Goal: Information Seeking & Learning: Learn about a topic

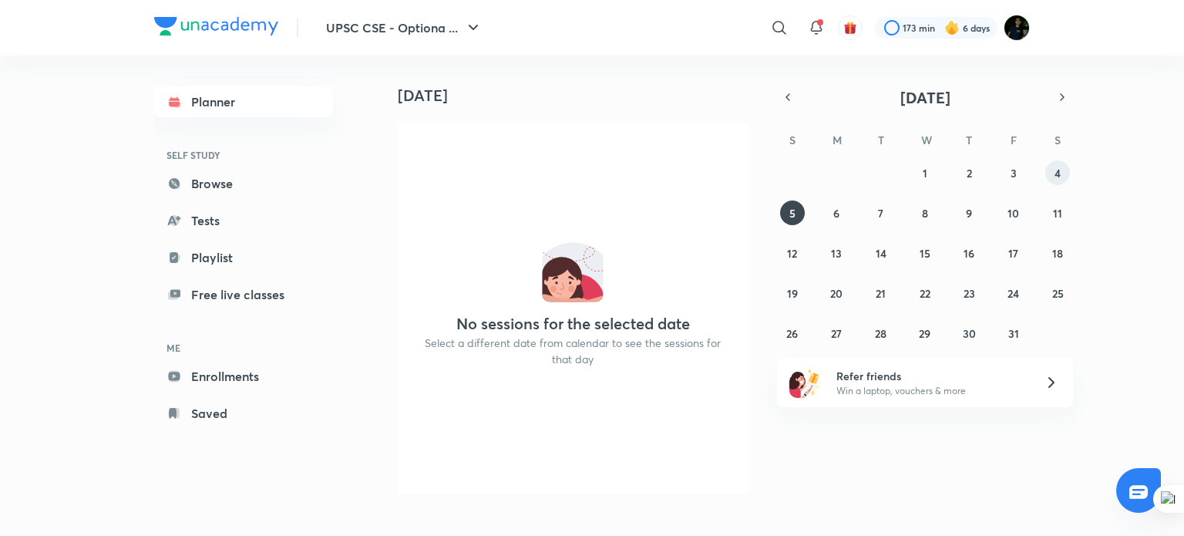
click at [1056, 170] on abbr "4" at bounding box center [1057, 173] width 6 height 15
click at [796, 212] on button "5" at bounding box center [792, 212] width 25 height 25
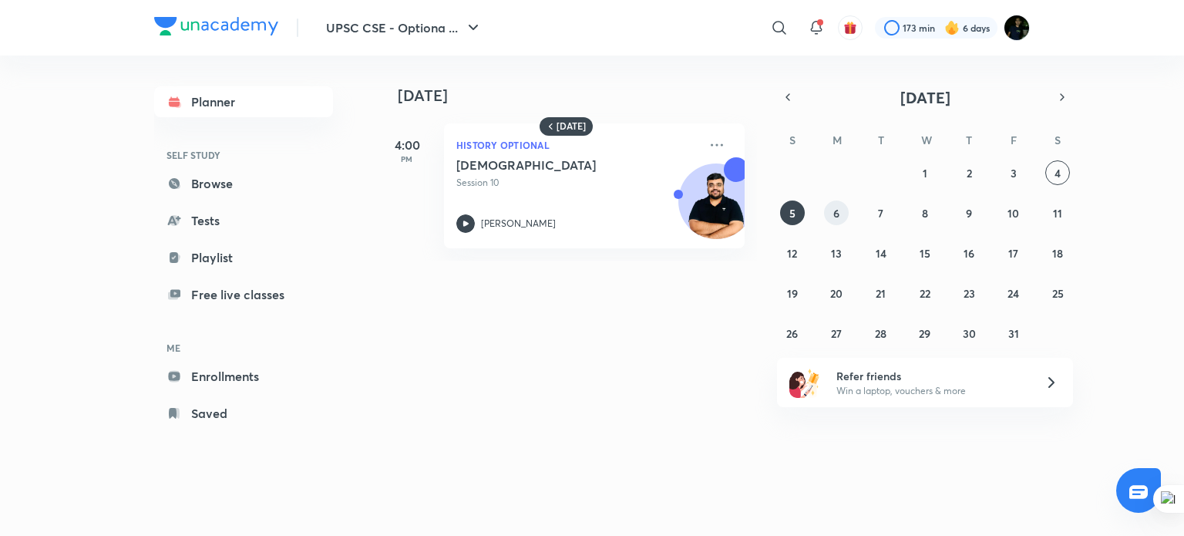
click at [833, 214] on abbr "6" at bounding box center [836, 213] width 6 height 15
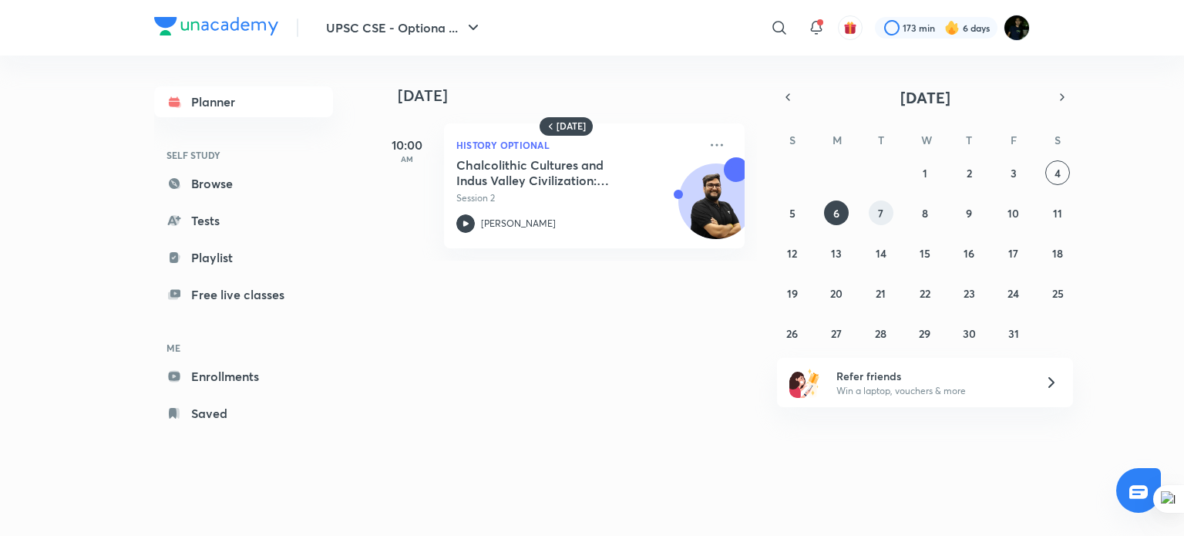
click at [879, 222] on button "7" at bounding box center [881, 212] width 25 height 25
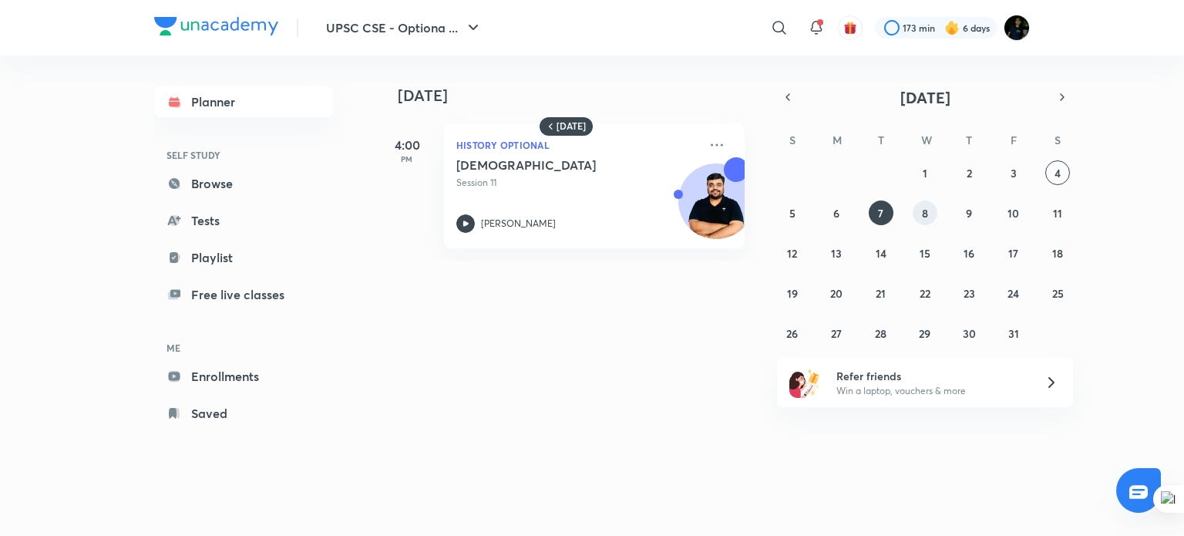
click at [920, 217] on button "8" at bounding box center [925, 212] width 25 height 25
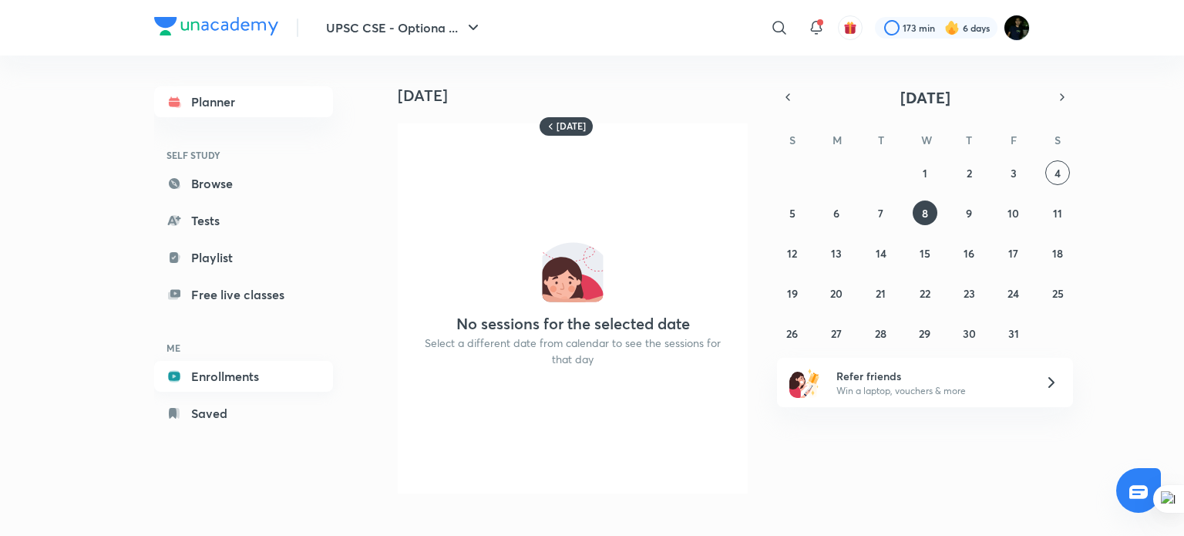
click at [228, 372] on link "Enrollments" at bounding box center [243, 376] width 179 height 31
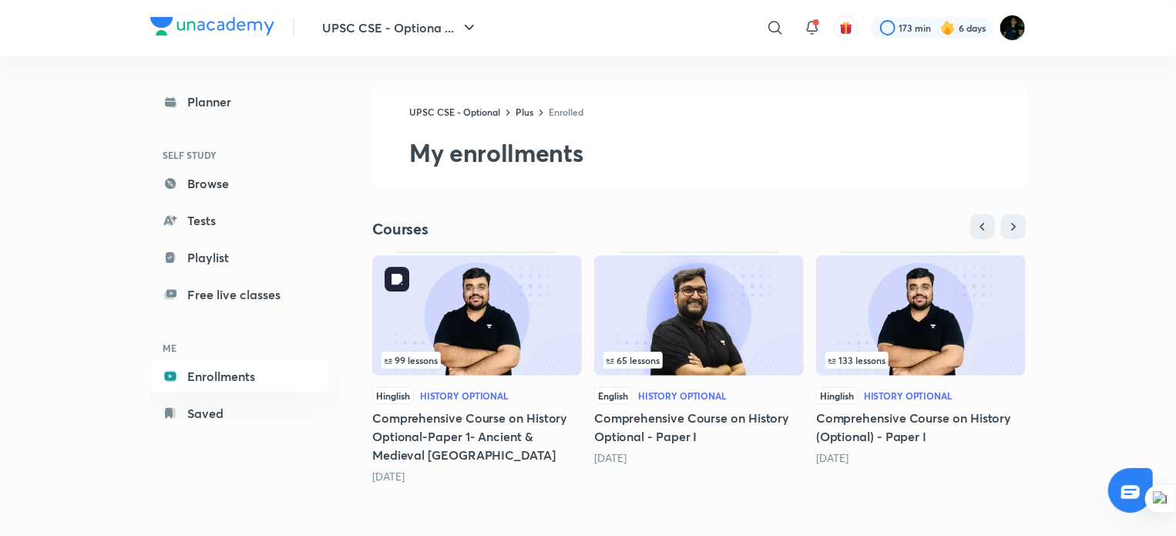
click at [472, 304] on img at bounding box center [477, 315] width 210 height 120
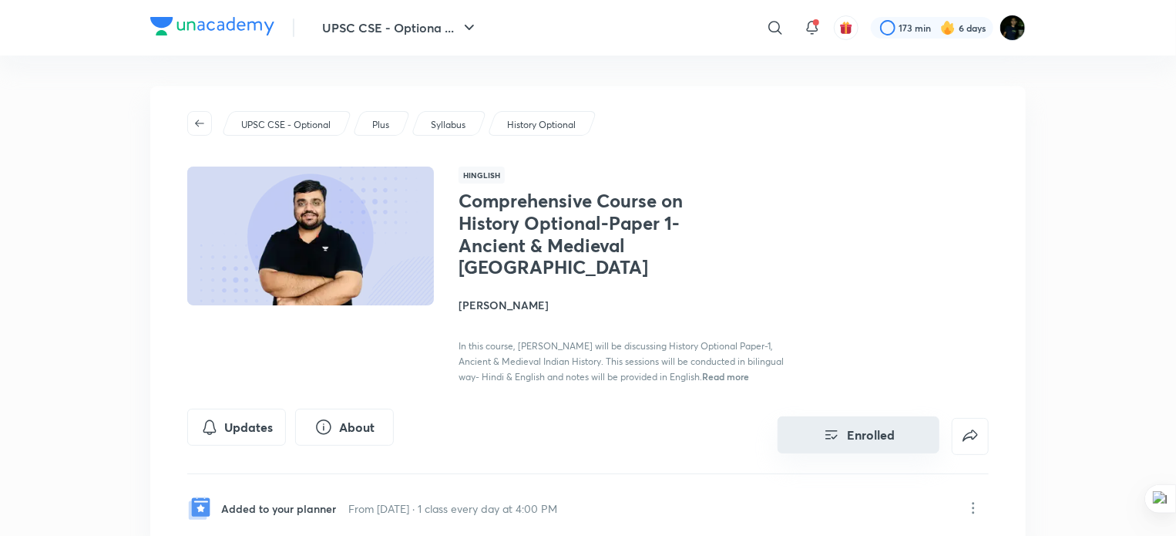
click at [878, 422] on button "Enrolled" at bounding box center [859, 434] width 162 height 37
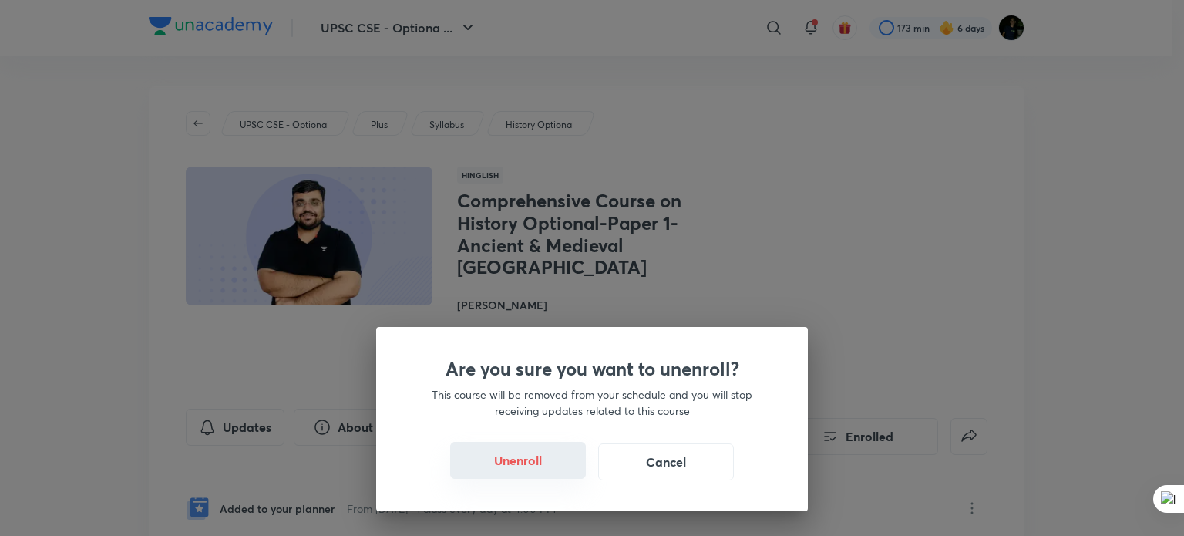
click at [541, 459] on button "Unenroll" at bounding box center [518, 460] width 136 height 37
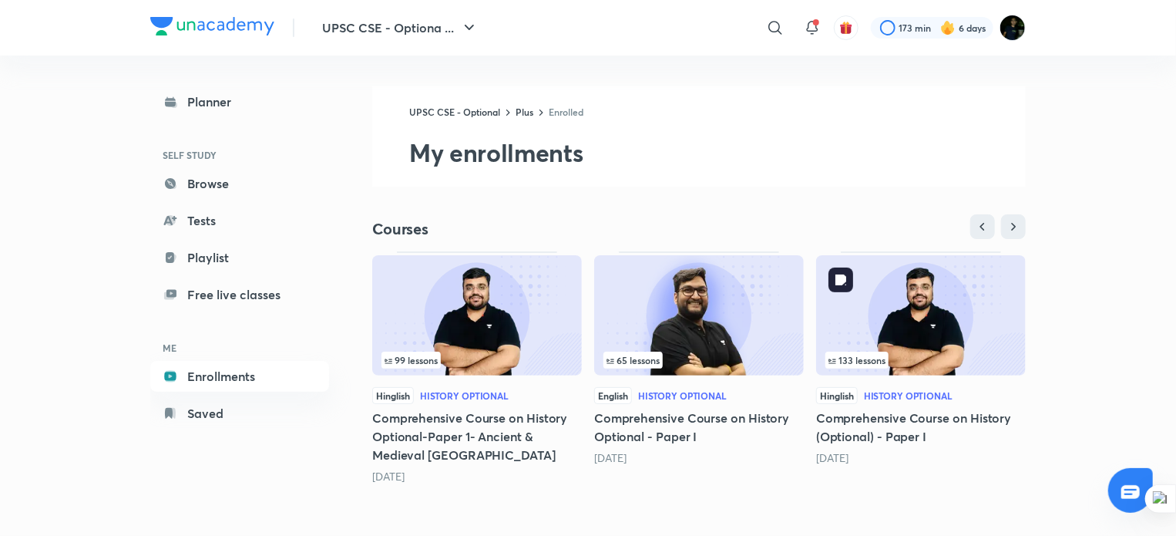
click at [921, 335] on img at bounding box center [921, 315] width 210 height 120
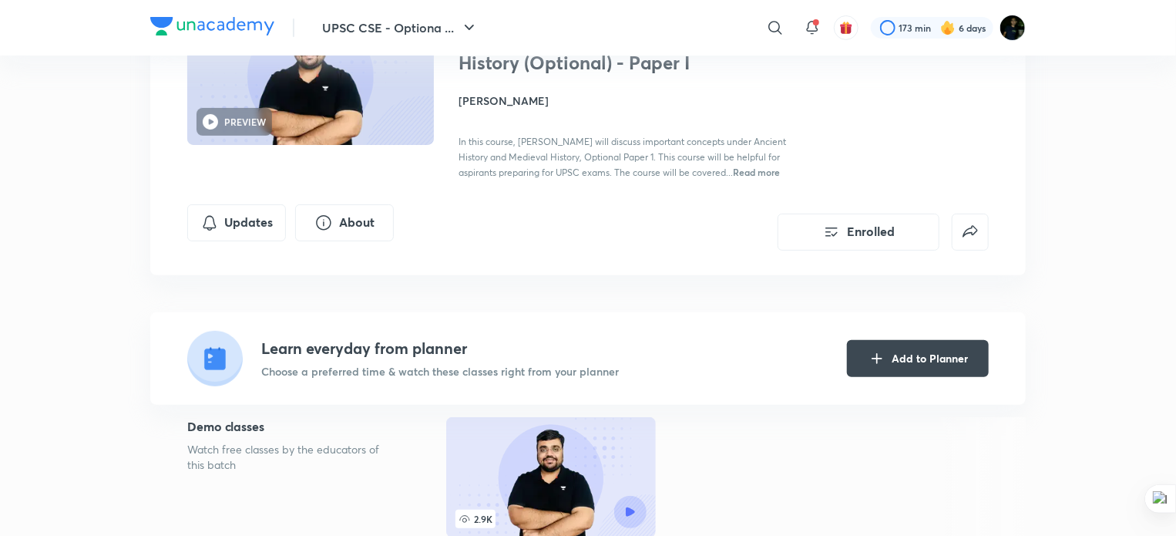
scroll to position [162, 0]
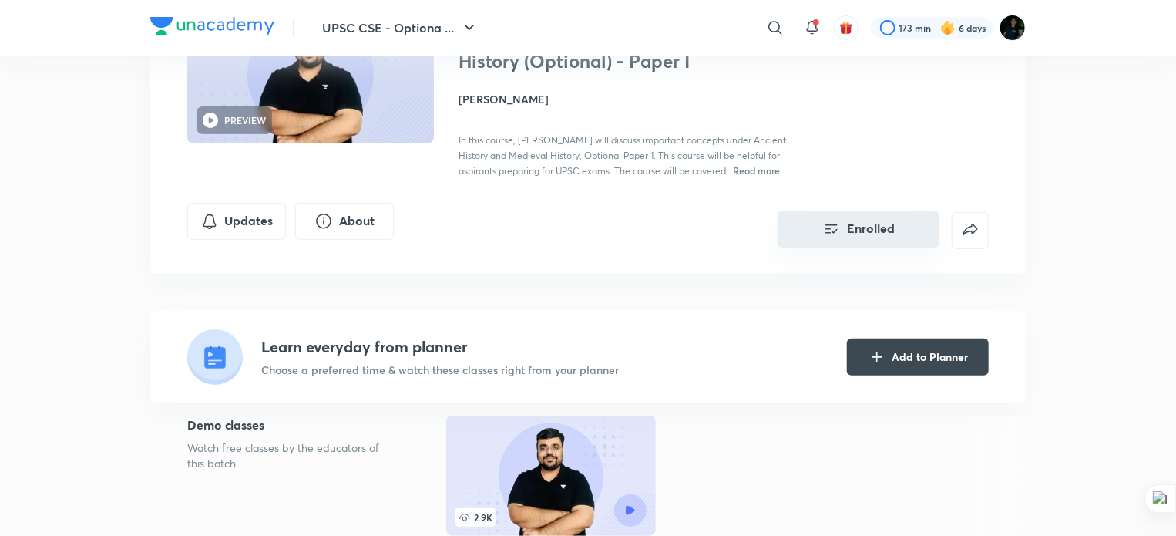
click at [853, 230] on button "Enrolled" at bounding box center [859, 228] width 162 height 37
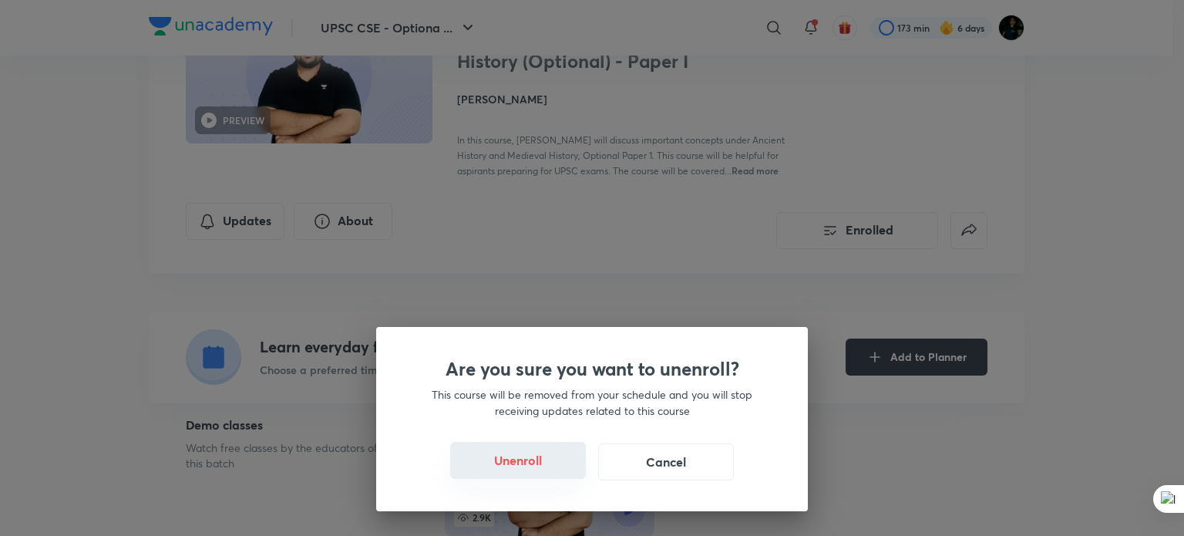
click at [521, 471] on button "Unenroll" at bounding box center [518, 460] width 136 height 37
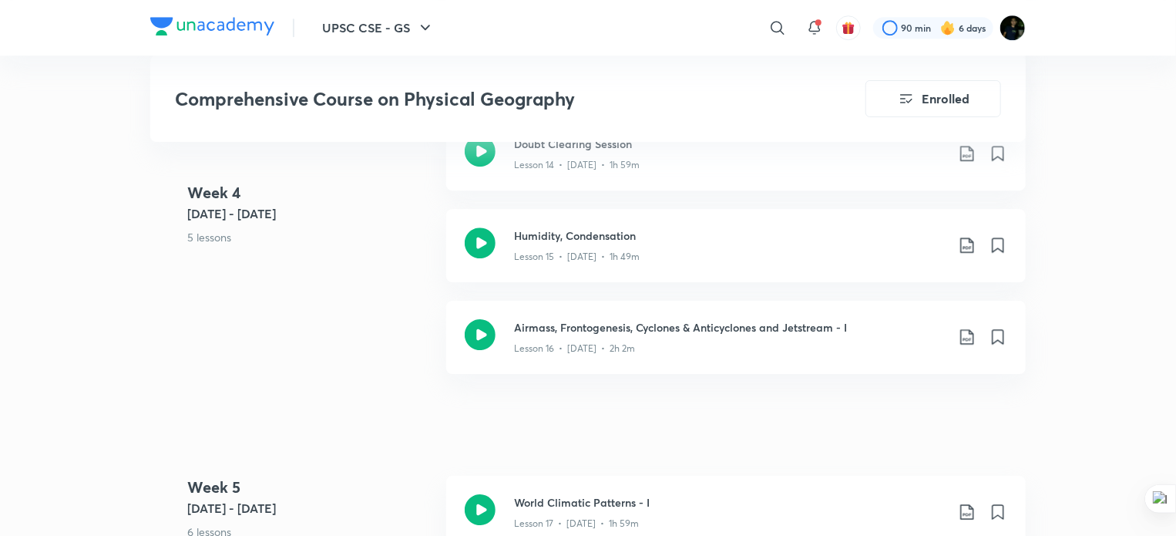
scroll to position [2343, 0]
